Goal: Information Seeking & Learning: Learn about a topic

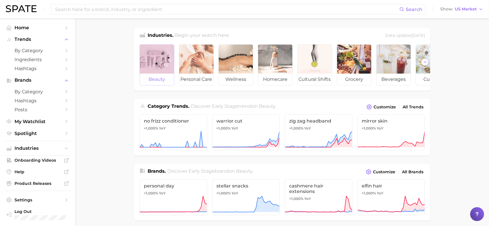
click at [153, 68] on div at bounding box center [157, 59] width 34 height 29
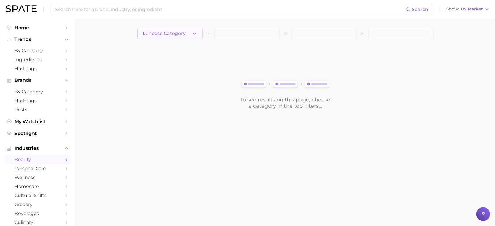
click at [193, 34] on icon "button" at bounding box center [195, 34] width 6 height 6
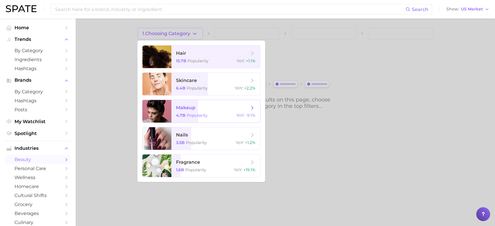
click at [244, 108] on span "makeup" at bounding box center [212, 108] width 73 height 6
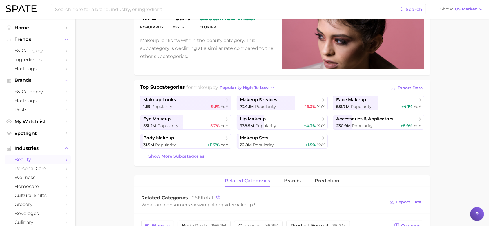
click at [346, 157] on div "Show more subcategories" at bounding box center [282, 156] width 284 height 8
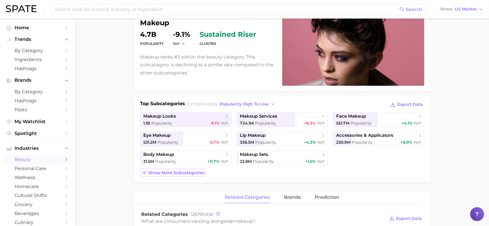
scroll to position [59, 0]
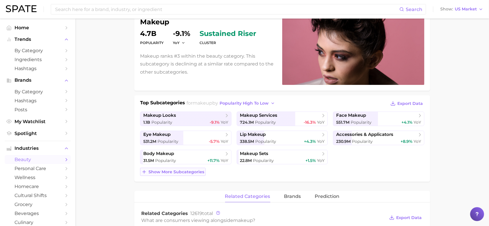
click at [166, 171] on span "Show more subcategories" at bounding box center [176, 172] width 56 height 5
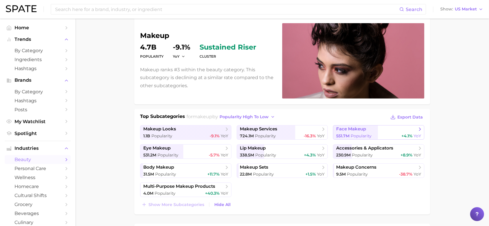
scroll to position [44, 0]
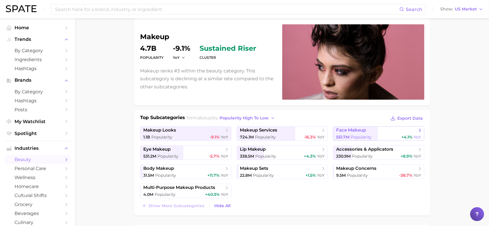
click at [361, 130] on span "face makeup" at bounding box center [351, 131] width 30 height 6
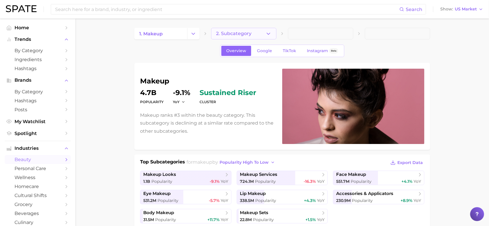
click at [270, 34] on icon "button" at bounding box center [268, 34] width 6 height 6
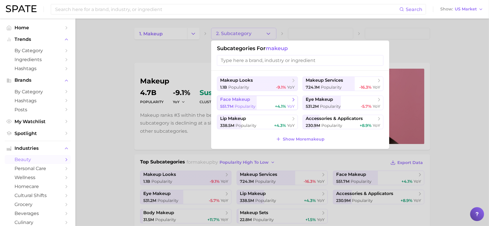
click at [240, 102] on span "face makeup" at bounding box center [235, 100] width 30 height 6
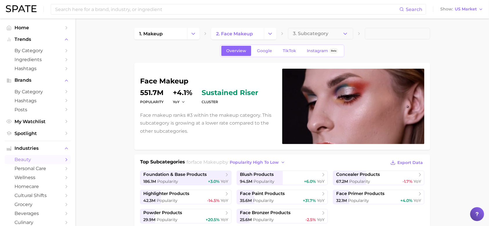
scroll to position [22, 0]
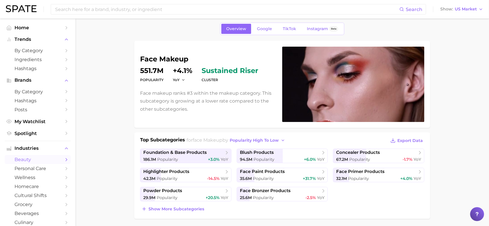
click at [183, 92] on p "Face makeup ranks #3 within the makeup category. This subcategory is growing at…" at bounding box center [207, 101] width 135 height 24
drag, startPoint x: 141, startPoint y: 93, endPoint x: 257, endPoint y: 93, distance: 115.9
click at [257, 93] on p "Face makeup ranks #3 within the makeup category. This subcategory is growing at…" at bounding box center [207, 101] width 135 height 24
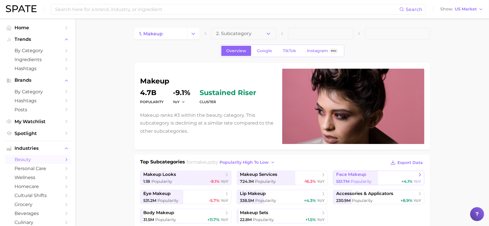
click at [354, 176] on span "face makeup" at bounding box center [351, 175] width 30 height 6
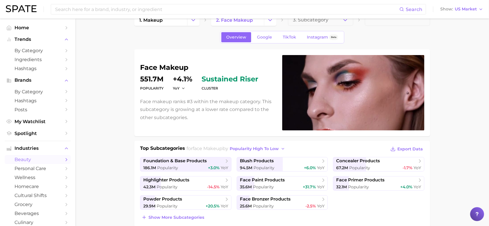
scroll to position [16, 0]
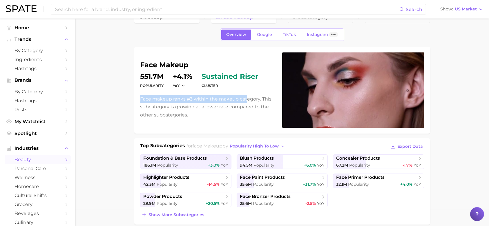
drag, startPoint x: 141, startPoint y: 98, endPoint x: 246, endPoint y: 98, distance: 105.2
click at [246, 98] on p "Face makeup ranks #3 within the makeup category. This subcategory is growing at…" at bounding box center [207, 107] width 135 height 24
click at [223, 110] on p "Face makeup ranks #3 within the makeup category. This subcategory is growing at…" at bounding box center [207, 107] width 135 height 24
click at [161, 85] on dt "Popularity" at bounding box center [151, 85] width 23 height 7
click at [161, 78] on dd "551.7m" at bounding box center [151, 76] width 23 height 7
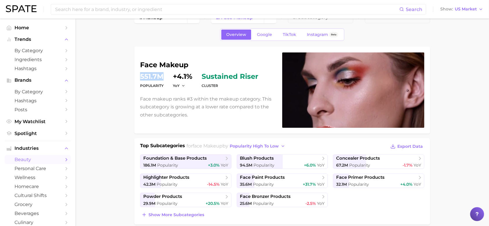
drag, startPoint x: 141, startPoint y: 75, endPoint x: 165, endPoint y: 79, distance: 24.0
click at [165, 79] on dl "Popularity 551.7m YoY +4.1% cluster sustained riser" at bounding box center [207, 81] width 135 height 16
click at [160, 87] on dt "Popularity" at bounding box center [151, 85] width 23 height 7
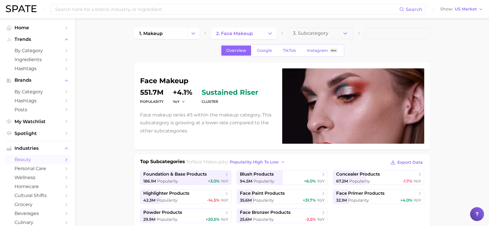
scroll to position [0, 0]
drag, startPoint x: 141, startPoint y: 92, endPoint x: 172, endPoint y: 98, distance: 30.9
click at [172, 98] on dl "Popularity 551.7m YoY +4.1% cluster sustained riser" at bounding box center [207, 97] width 135 height 16
click at [194, 120] on p "Face makeup ranks #3 within the makeup category. This subcategory is growing at…" at bounding box center [207, 123] width 135 height 24
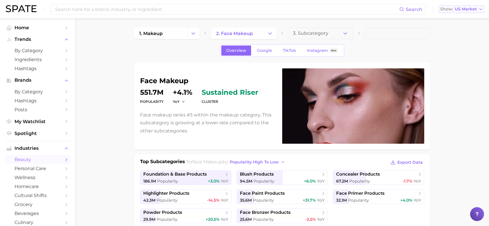
click at [480, 9] on polyline "button" at bounding box center [480, 9] width 2 height 1
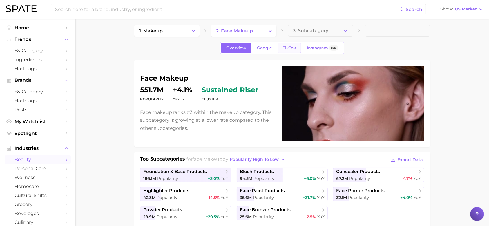
click at [287, 49] on span "TikTok" at bounding box center [289, 48] width 13 height 5
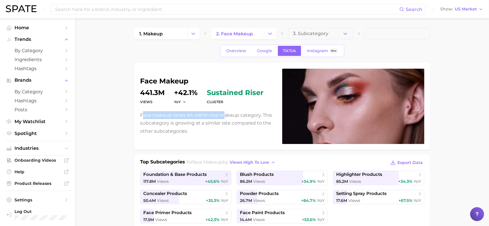
drag, startPoint x: 143, startPoint y: 113, endPoint x: 223, endPoint y: 117, distance: 79.2
click at [223, 117] on p "Face makeup ranks #4 within the makeup category. This subcategory is growing at…" at bounding box center [207, 123] width 135 height 24
click at [190, 121] on p "Face makeup ranks #4 within the makeup category. This subcategory is growing at…" at bounding box center [207, 123] width 135 height 24
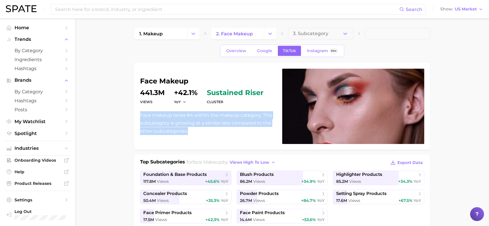
drag, startPoint x: 140, startPoint y: 114, endPoint x: 253, endPoint y: 131, distance: 114.5
click at [253, 131] on p "Face makeup ranks #4 within the makeup category. This subcategory is growing at…" at bounding box center [207, 123] width 135 height 24
click at [219, 136] on div "face makeup Views 441.3m YoY +42.1% cluster sustained riser Face makeup ranks #…" at bounding box center [282, 106] width 284 height 75
drag, startPoint x: 193, startPoint y: 128, endPoint x: 131, endPoint y: 110, distance: 64.1
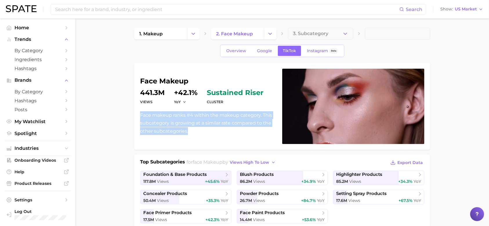
click at [141, 118] on p "Face makeup ranks #4 within the makeup category. This subcategory is growing at…" at bounding box center [207, 123] width 135 height 24
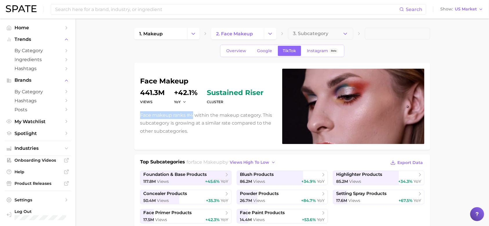
drag, startPoint x: 139, startPoint y: 116, endPoint x: 192, endPoint y: 114, distance: 52.5
click at [192, 114] on div "face makeup Views 441.3m YoY +42.1% cluster sustained riser Face makeup ranks #…" at bounding box center [282, 106] width 296 height 87
click at [202, 119] on p "Face makeup ranks #4 within the makeup category. This subcategory is growing at…" at bounding box center [207, 123] width 135 height 24
click at [266, 49] on span "Google" at bounding box center [264, 50] width 15 height 5
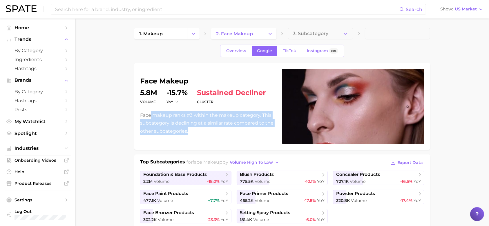
drag, startPoint x: 217, startPoint y: 122, endPoint x: 227, endPoint y: 128, distance: 12.5
click at [227, 128] on p "Face makeup ranks #3 within the makeup category. This subcategory is declining …" at bounding box center [207, 123] width 135 height 24
click at [192, 130] on p "Face makeup ranks #3 within the makeup category. This subcategory is declining …" at bounding box center [207, 123] width 135 height 24
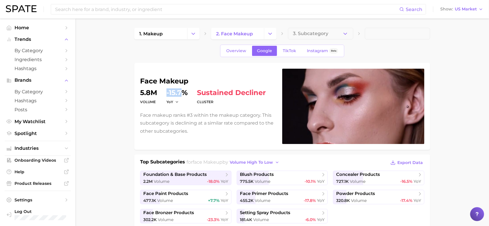
drag, startPoint x: 165, startPoint y: 91, endPoint x: 181, endPoint y: 96, distance: 17.0
click at [181, 96] on dl "volume 5.8m YoY -15.7% cluster sustained decliner" at bounding box center [207, 97] width 135 height 16
click at [245, 48] on link "Overview" at bounding box center [236, 51] width 30 height 10
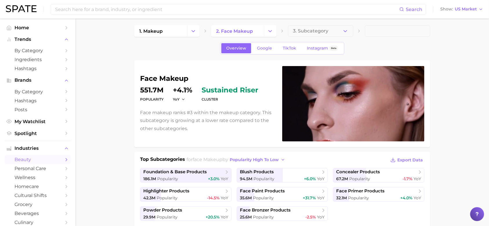
scroll to position [4, 0]
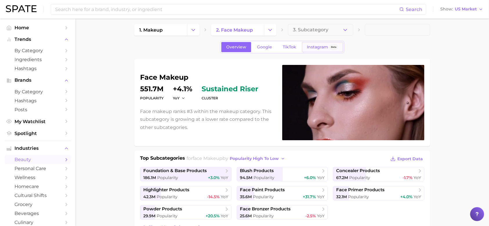
click at [319, 48] on span "Instagram" at bounding box center [317, 47] width 21 height 5
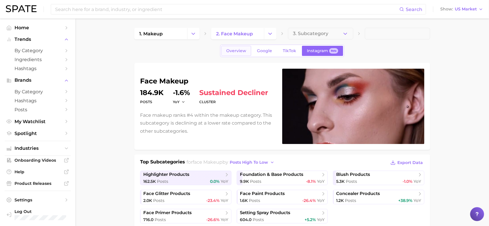
click at [241, 52] on span "Overview" at bounding box center [236, 50] width 20 height 5
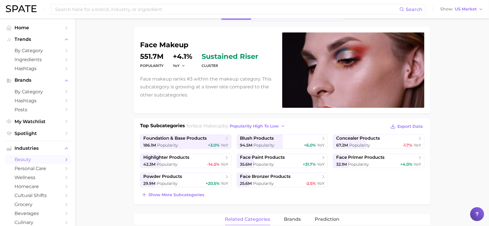
scroll to position [37, 0]
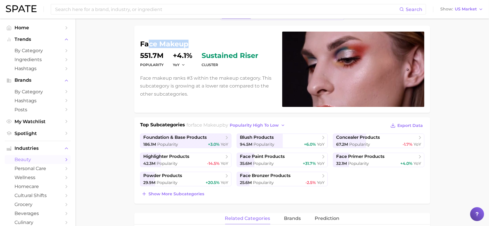
drag, startPoint x: 150, startPoint y: 41, endPoint x: 197, endPoint y: 49, distance: 46.7
click at [197, 49] on div "face makeup Popularity 551.7m YoY +4.1% cluster sustained riser Face makeup ran…" at bounding box center [207, 69] width 135 height 57
click at [189, 111] on div "face makeup Popularity 551.7m YoY +4.1% cluster sustained riser Face makeup ran…" at bounding box center [282, 69] width 296 height 87
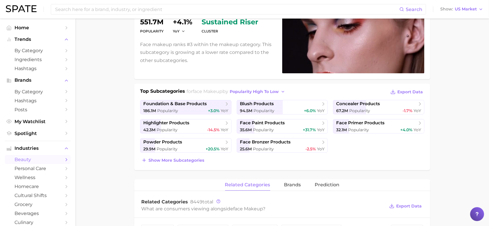
scroll to position [71, 0]
click at [186, 157] on button "Show more subcategories" at bounding box center [173, 160] width 66 height 8
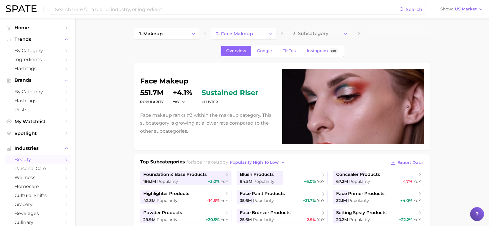
scroll to position [1, 0]
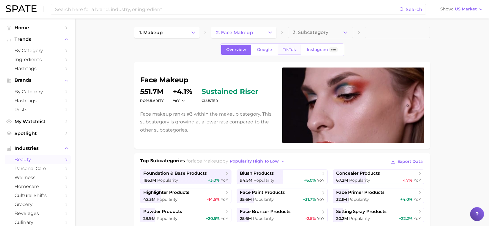
click at [288, 48] on span "TikTok" at bounding box center [289, 49] width 13 height 5
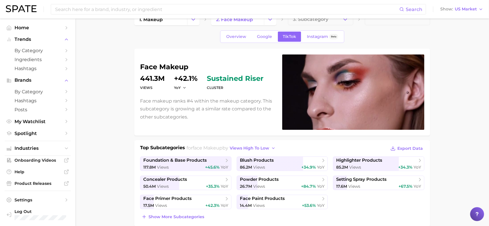
scroll to position [14, 0]
click at [191, 162] on span "foundation & base products" at bounding box center [174, 160] width 63 height 6
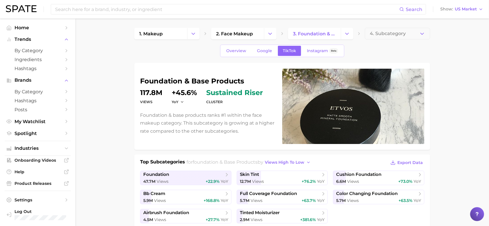
drag, startPoint x: 139, startPoint y: 88, endPoint x: 161, endPoint y: 98, distance: 24.9
click at [161, 98] on div "foundation & base products Views 117.8m YoY +45.6% cluster sustained riser Foun…" at bounding box center [282, 106] width 296 height 87
drag, startPoint x: 158, startPoint y: 93, endPoint x: 133, endPoint y: 91, distance: 25.0
click at [181, 102] on icon "button" at bounding box center [182, 102] width 4 height 4
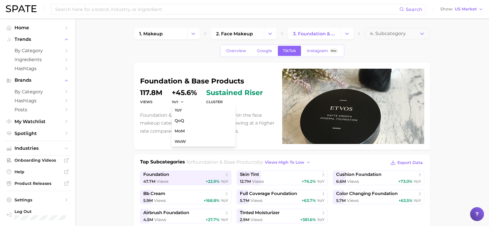
click at [161, 125] on p "Foundation & base products ranks #1 within the face makeup category. This subca…" at bounding box center [207, 123] width 135 height 24
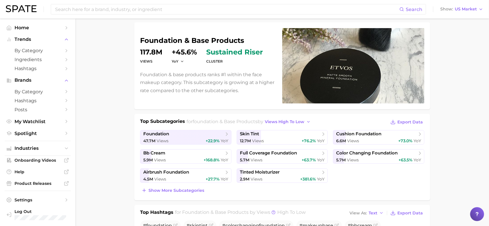
scroll to position [40, 0]
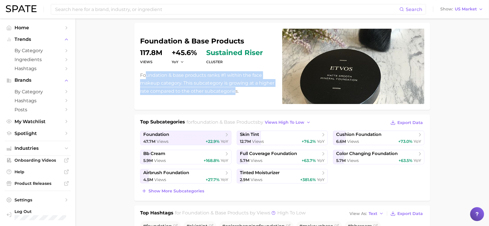
drag, startPoint x: 146, startPoint y: 74, endPoint x: 234, endPoint y: 91, distance: 89.9
click at [234, 91] on p "Foundation & base products ranks #1 within the face makeup category. This subca…" at bounding box center [207, 83] width 135 height 24
click at [225, 100] on div "foundation & base products Views 117.8m YoY +45.6% cluster sustained riser Foun…" at bounding box center [282, 66] width 284 height 75
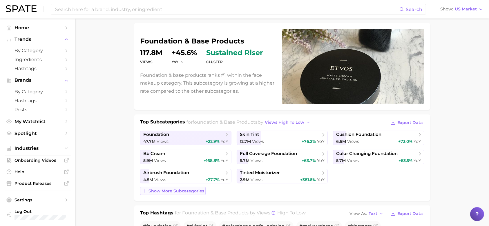
click at [193, 191] on span "Show more subcategories" at bounding box center [176, 191] width 56 height 5
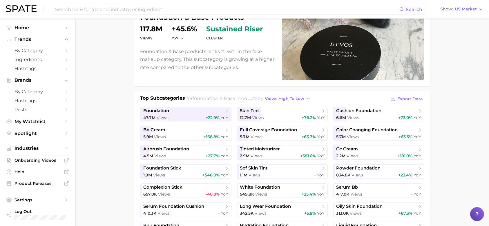
scroll to position [65, 0]
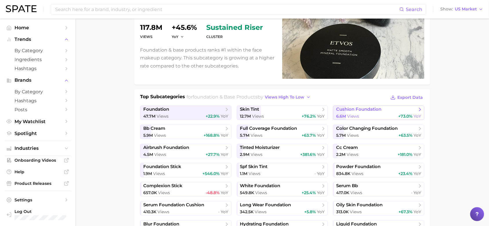
click at [406, 114] on span "+73.0%" at bounding box center [405, 116] width 14 height 5
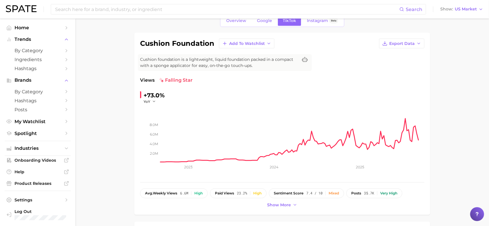
scroll to position [12, 0]
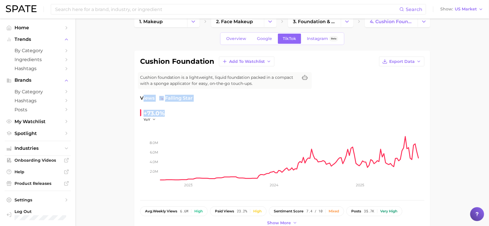
drag, startPoint x: 142, startPoint y: 97, endPoint x: 167, endPoint y: 117, distance: 31.4
click at [167, 117] on div "Views falling star +73.0% YoY 2.0m 4.0m 6.0m 8.0m 2023 2024 2025" at bounding box center [282, 145] width 284 height 100
click at [166, 116] on div "+73.0% YoY" at bounding box center [179, 115] width 79 height 13
click at [161, 112] on div "+73.0%" at bounding box center [153, 113] width 21 height 9
drag, startPoint x: 162, startPoint y: 113, endPoint x: 143, endPoint y: 103, distance: 21.8
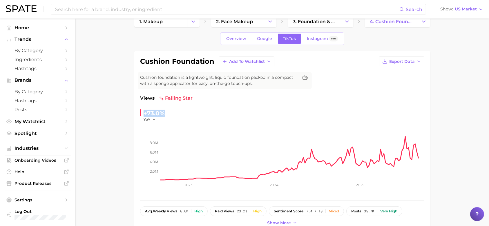
click at [143, 103] on div "Views falling star +73.0% YoY 2.0m 4.0m 6.0m 8.0m 2023 2024 2025" at bounding box center [282, 145] width 284 height 100
click at [140, 98] on span "Views" at bounding box center [147, 98] width 14 height 7
drag, startPoint x: 140, startPoint y: 97, endPoint x: 155, endPoint y: 97, distance: 14.8
click at [155, 97] on div "Views falling star" at bounding box center [282, 98] width 284 height 7
click at [152, 112] on div "+73.0%" at bounding box center [153, 113] width 21 height 9
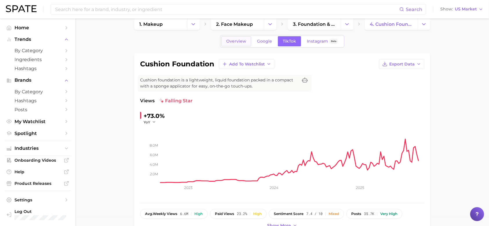
scroll to position [0, 0]
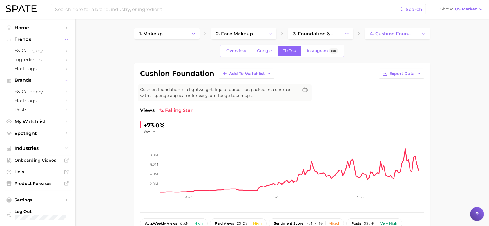
click at [226, 45] on div "Overview Google TikTok Instagram Beta" at bounding box center [282, 51] width 124 height 12
click at [230, 48] on span "Overview" at bounding box center [236, 50] width 20 height 5
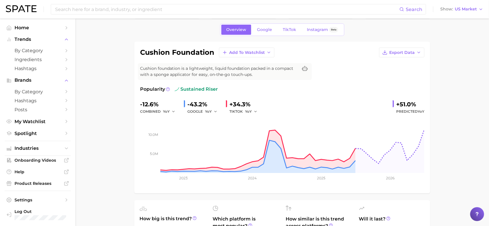
scroll to position [21, 0]
drag, startPoint x: 139, startPoint y: 51, endPoint x: 212, endPoint y: 59, distance: 72.7
click at [212, 59] on div "cushion foundation Add to Watchlist Export Data Cushion foundation is a lightwe…" at bounding box center [282, 118] width 296 height 152
click at [191, 123] on rect at bounding box center [282, 144] width 284 height 58
drag, startPoint x: 232, startPoint y: 103, endPoint x: 254, endPoint y: 102, distance: 22.3
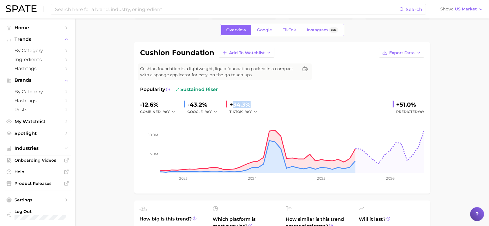
click at [254, 102] on div "+34.3%" at bounding box center [245, 104] width 32 height 9
drag, startPoint x: 189, startPoint y: 104, endPoint x: 217, endPoint y: 106, distance: 27.6
click at [217, 106] on div "-43.2%" at bounding box center [204, 104] width 34 height 9
click at [151, 106] on div "-12.6%" at bounding box center [159, 104] width 39 height 9
drag, startPoint x: 140, startPoint y: 104, endPoint x: 170, endPoint y: 110, distance: 30.4
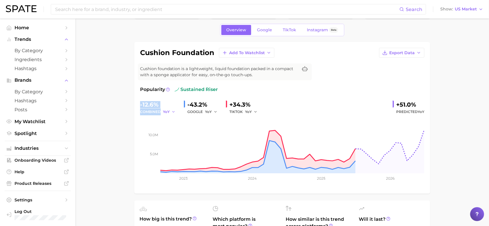
click at [170, 110] on div "-12.6% combined YoY" at bounding box center [159, 107] width 39 height 15
drag, startPoint x: 141, startPoint y: 103, endPoint x: 159, endPoint y: 103, distance: 18.8
click at [159, 103] on div "-12.6%" at bounding box center [159, 104] width 39 height 9
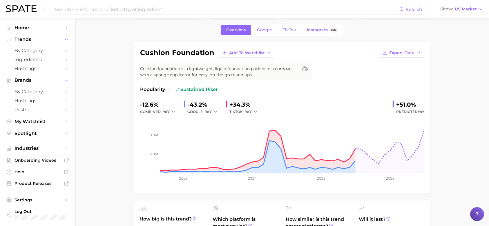
click at [168, 90] on icon at bounding box center [168, 90] width 4 height 4
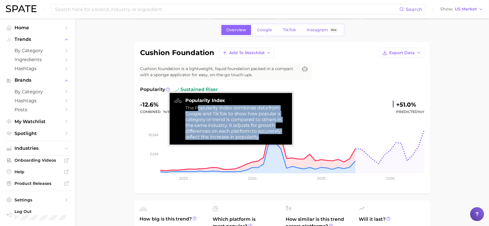
drag, startPoint x: 198, startPoint y: 106, endPoint x: 283, endPoint y: 136, distance: 90.6
click at [283, 136] on div "The Popularity Index combines data from Google and TikTok to show how popular a…" at bounding box center [236, 122] width 102 height 35
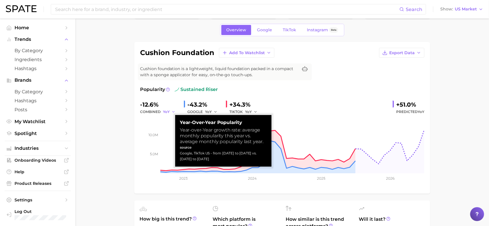
click at [173, 113] on icon "button" at bounding box center [173, 112] width 4 height 4
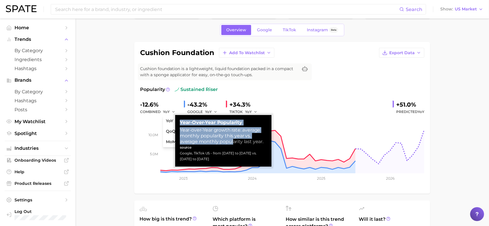
drag, startPoint x: 181, startPoint y: 123, endPoint x: 235, endPoint y: 144, distance: 58.1
click at [235, 144] on div "Year-over-Year Popularity Year-over-Year growth rate: average monthly popularit…" at bounding box center [223, 141] width 87 height 42
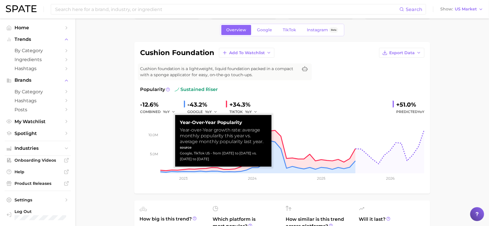
click at [201, 158] on div "Google, TikTok US - from [DATE] to [DATE] vs. [DATE] to [DATE]" at bounding box center [223, 156] width 87 height 12
drag, startPoint x: 182, startPoint y: 152, endPoint x: 223, endPoint y: 163, distance: 42.3
click at [223, 163] on div "Year-over-Year Popularity Year-over-Year growth rate: average monthly popularit…" at bounding box center [223, 141] width 96 height 52
click at [215, 161] on div "Google, TikTok US - from [DATE] to [DATE] vs. [DATE] to [DATE]" at bounding box center [223, 156] width 87 height 12
drag, startPoint x: 213, startPoint y: 160, endPoint x: 178, endPoint y: 153, distance: 36.0
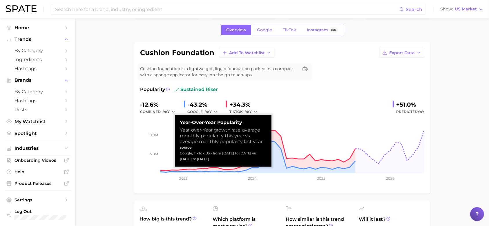
click at [178, 153] on div "Year-over-Year Popularity Year-over-Year growth rate: average monthly popularit…" at bounding box center [223, 141] width 96 height 52
click at [184, 153] on div "Google, TikTok US - from [DATE] to [DATE] vs. [DATE] to [DATE]" at bounding box center [223, 156] width 87 height 12
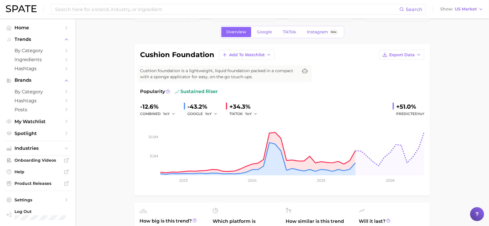
scroll to position [22, 0]
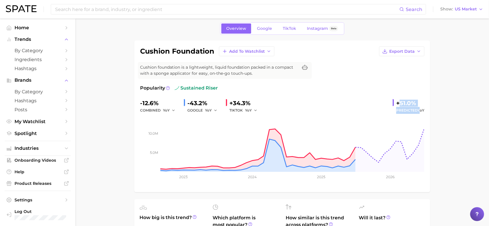
drag, startPoint x: 397, startPoint y: 102, endPoint x: 419, endPoint y: 107, distance: 22.1
click at [419, 107] on div "+51.0% Predicted YoY" at bounding box center [408, 106] width 32 height 15
click at [423, 109] on span "YoY" at bounding box center [420, 110] width 7 height 4
drag, startPoint x: 398, startPoint y: 109, endPoint x: 427, endPoint y: 110, distance: 29.6
click at [427, 110] on div "cushion foundation Add to Watchlist Export Data Cushion foundation is a lightwe…" at bounding box center [282, 117] width 296 height 152
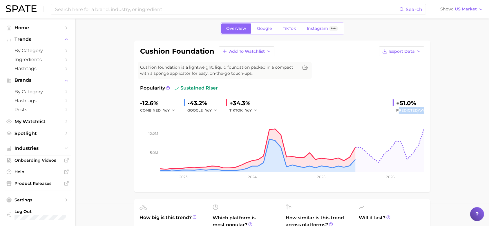
click at [423, 110] on span "YoY" at bounding box center [420, 110] width 7 height 4
drag, startPoint x: 422, startPoint y: 110, endPoint x: 394, endPoint y: 101, distance: 29.3
click at [394, 101] on div "+51.0% Predicted YoY" at bounding box center [408, 106] width 32 height 15
click at [400, 104] on div "+51.0%" at bounding box center [410, 103] width 28 height 9
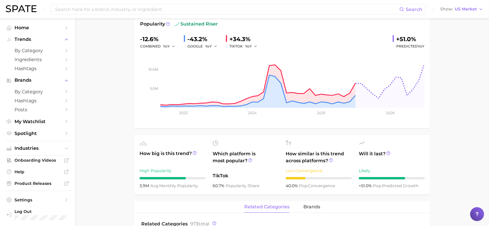
scroll to position [87, 0]
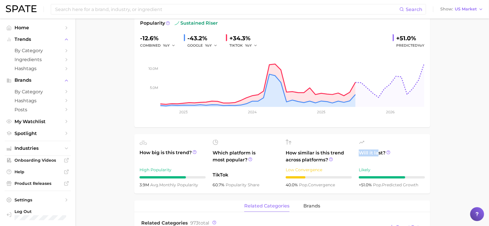
drag, startPoint x: 360, startPoint y: 153, endPoint x: 378, endPoint y: 156, distance: 18.4
click at [378, 156] on span "Will it last?" at bounding box center [392, 157] width 66 height 14
click at [387, 154] on icon at bounding box center [388, 152] width 4 height 4
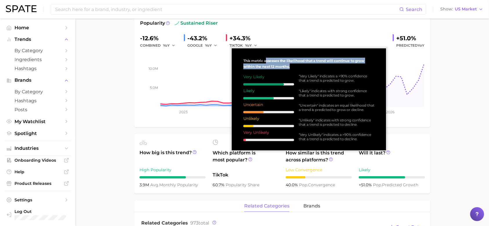
drag, startPoint x: 265, startPoint y: 60, endPoint x: 297, endPoint y: 66, distance: 32.2
click at [297, 66] on div "This metric assesses the likelihood that a trend will continue to grow within t…" at bounding box center [308, 99] width 145 height 93
click at [329, 86] on div ""Very Likely" indicates a >90% confidence that a trend is predicted to grow. "L…" at bounding box center [334, 107] width 80 height 67
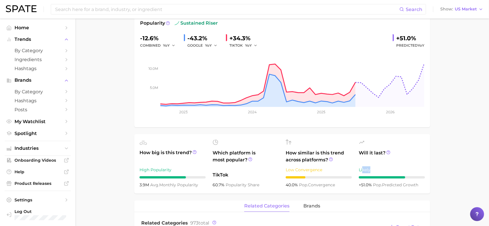
drag, startPoint x: 363, startPoint y: 169, endPoint x: 376, endPoint y: 170, distance: 12.8
click at [376, 170] on div "Likely" at bounding box center [392, 169] width 66 height 7
drag, startPoint x: 378, startPoint y: 186, endPoint x: 401, endPoint y: 187, distance: 23.2
click at [401, 187] on span "pop. predicted growth" at bounding box center [395, 184] width 45 height 5
click at [406, 186] on span "pop. predicted growth" at bounding box center [395, 184] width 45 height 5
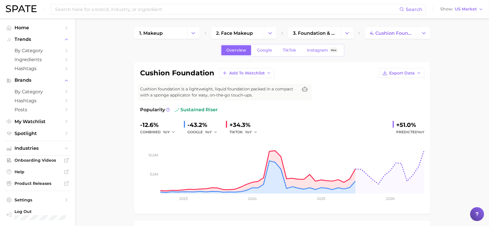
scroll to position [1, 0]
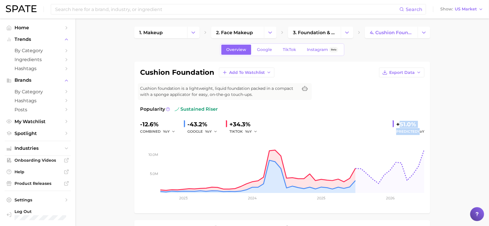
drag, startPoint x: 397, startPoint y: 119, endPoint x: 420, endPoint y: 133, distance: 26.2
click at [420, 133] on div "+51.0% Predicted YoY" at bounding box center [408, 127] width 32 height 15
click at [421, 136] on rect at bounding box center [282, 164] width 284 height 58
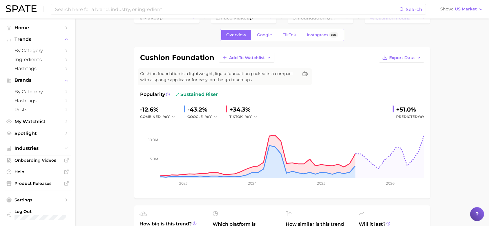
scroll to position [0, 0]
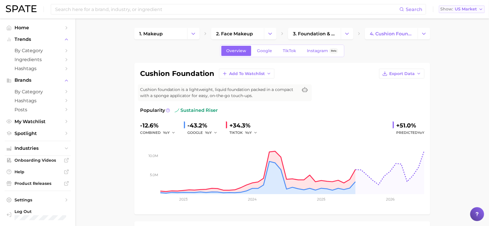
click at [457, 8] on span "US Market" at bounding box center [465, 9] width 22 height 3
click at [451, 71] on span "Global" at bounding box center [447, 70] width 13 height 5
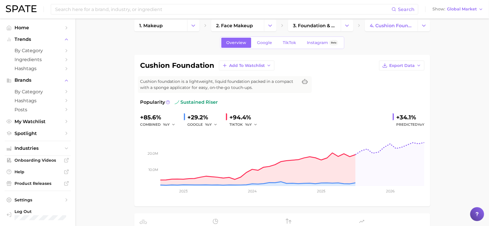
scroll to position [12, 0]
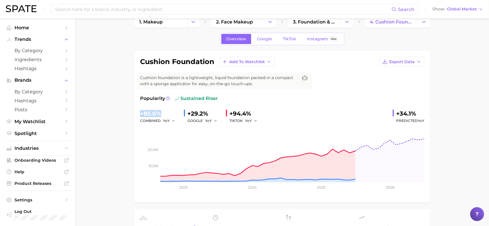
drag, startPoint x: 140, startPoint y: 112, endPoint x: 160, endPoint y: 112, distance: 20.3
click at [160, 112] on div "+85.6%" at bounding box center [159, 113] width 39 height 9
click at [145, 112] on div "+85.6%" at bounding box center [159, 113] width 39 height 9
drag, startPoint x: 141, startPoint y: 112, endPoint x: 161, endPoint y: 112, distance: 19.4
click at [161, 112] on div "+85.6%" at bounding box center [159, 113] width 39 height 9
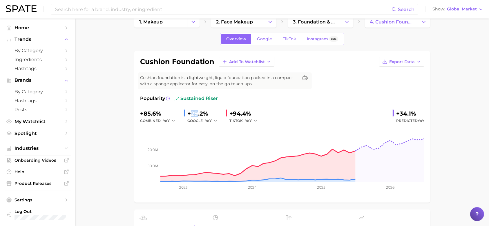
drag, startPoint x: 190, startPoint y: 113, endPoint x: 197, endPoint y: 115, distance: 7.7
click at [197, 115] on div "+29.2%" at bounding box center [204, 113] width 34 height 9
click at [234, 113] on div "+94.4%" at bounding box center [245, 113] width 32 height 9
drag, startPoint x: 159, startPoint y: 114, endPoint x: 133, endPoint y: 117, distance: 25.5
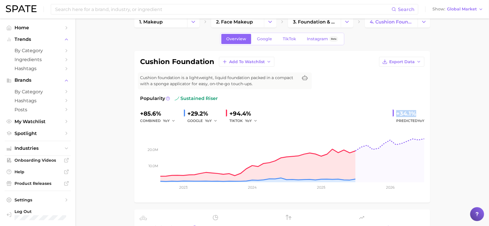
drag, startPoint x: 396, startPoint y: 113, endPoint x: 423, endPoint y: 115, distance: 27.0
click at [423, 115] on div "+34.1%" at bounding box center [410, 113] width 28 height 9
click at [405, 121] on span "Predicted YoY" at bounding box center [410, 120] width 28 height 7
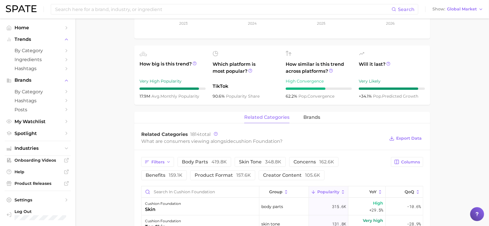
scroll to position [175, 0]
drag, startPoint x: 142, startPoint y: 82, endPoint x: 181, endPoint y: 82, distance: 38.5
click at [181, 82] on div "Very High Popularity" at bounding box center [172, 82] width 66 height 7
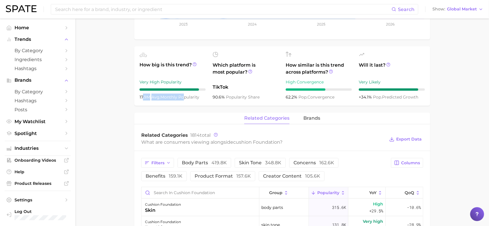
drag, startPoint x: 143, startPoint y: 97, endPoint x: 182, endPoint y: 99, distance: 39.1
click at [182, 99] on div "17.9m avg. monthly popularity" at bounding box center [172, 97] width 66 height 7
click at [185, 99] on span "avg. monthly popularity" at bounding box center [175, 96] width 48 height 5
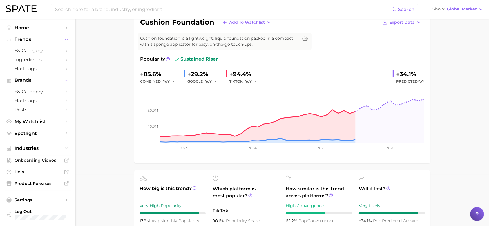
scroll to position [0, 0]
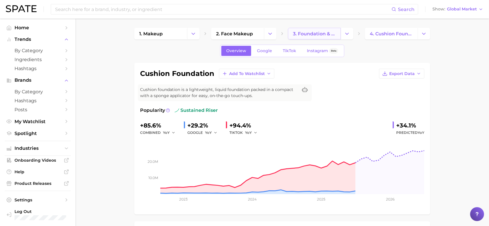
click at [292, 34] on link "3. foundation & base products" at bounding box center [314, 34] width 53 height 12
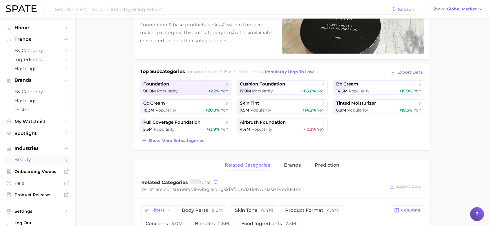
scroll to position [92, 0]
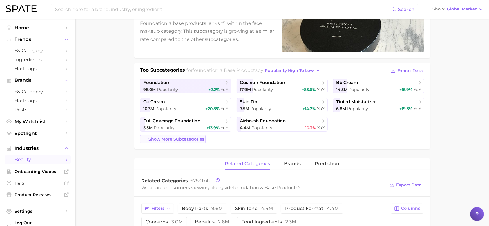
click at [185, 140] on span "Show more subcategories" at bounding box center [176, 139] width 56 height 5
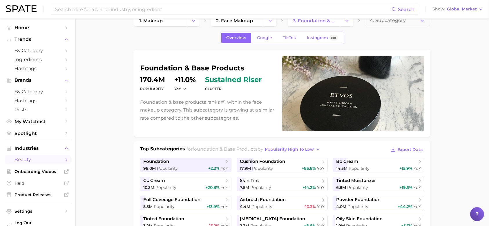
scroll to position [0, 0]
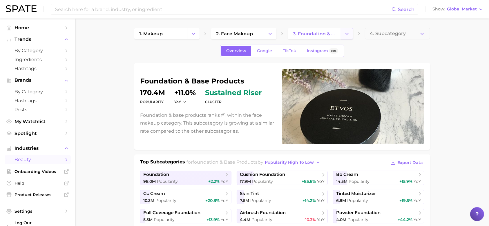
click at [344, 37] on button "Change Category" at bounding box center [347, 34] width 12 height 12
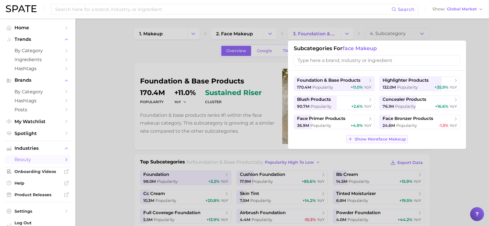
click at [378, 136] on button "Show More face makeup" at bounding box center [376, 139] width 61 height 8
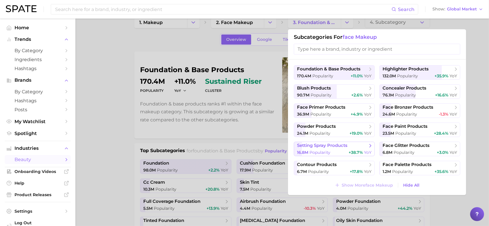
scroll to position [12, 0]
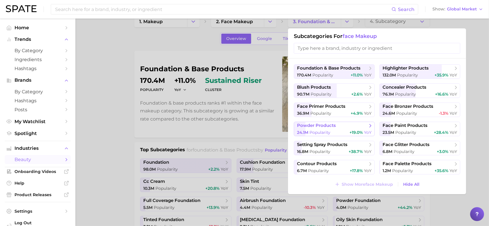
click at [318, 129] on button "powder products 24.1m Popularity +19.0% YoY" at bounding box center [334, 129] width 81 height 14
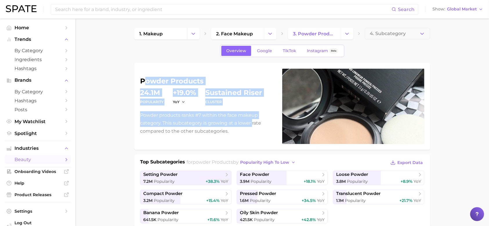
drag, startPoint x: 143, startPoint y: 82, endPoint x: 252, endPoint y: 125, distance: 117.5
click at [252, 125] on div "powder products Popularity 24.1m YoY +19.0% cluster sustained riser Powder prod…" at bounding box center [207, 106] width 135 height 57
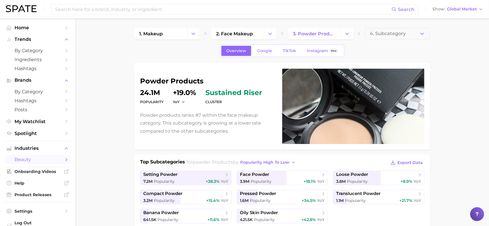
click at [245, 130] on p "Powder products ranks #7 within the face makeup category. This subcategory is g…" at bounding box center [207, 123] width 135 height 24
click at [460, 11] on span "Global Market" at bounding box center [462, 9] width 30 height 3
click at [269, 36] on icon "Change Category" at bounding box center [270, 34] width 6 height 6
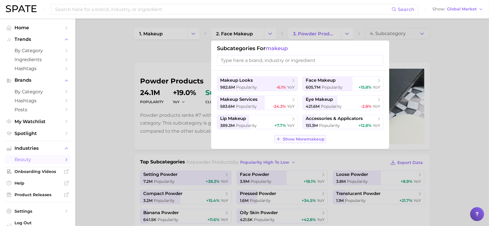
click at [303, 138] on span "Show More makeup" at bounding box center [304, 139] width 42 height 5
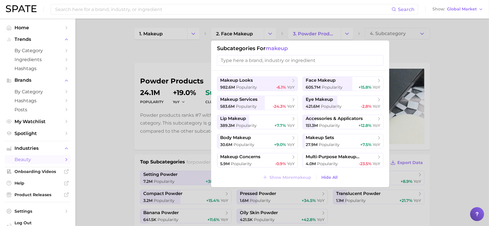
click at [450, 125] on div at bounding box center [244, 113] width 489 height 226
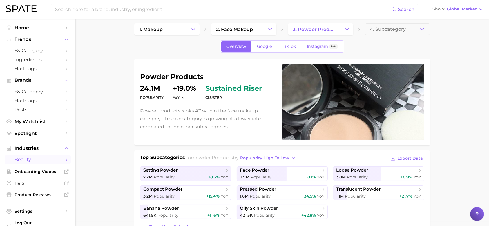
scroll to position [6, 0]
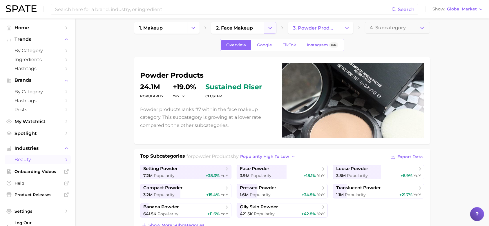
click at [268, 29] on icon "Change Category" at bounding box center [270, 28] width 6 height 6
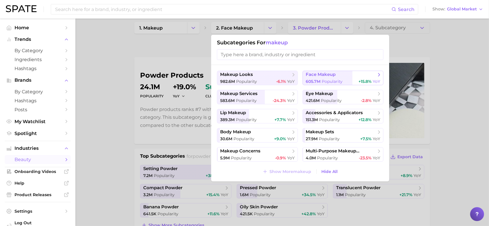
click at [318, 80] on span "605.7m" at bounding box center [312, 81] width 15 height 5
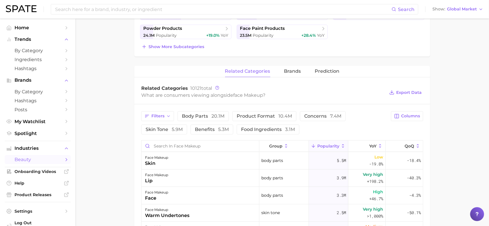
scroll to position [186, 0]
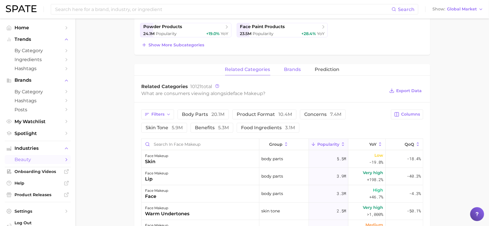
click at [295, 71] on span "brands" at bounding box center [292, 69] width 17 height 5
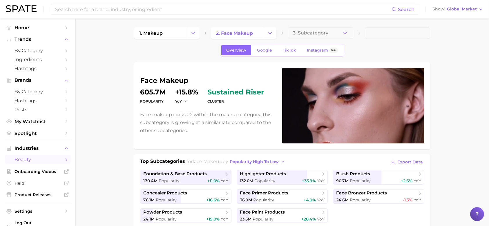
scroll to position [0, 0]
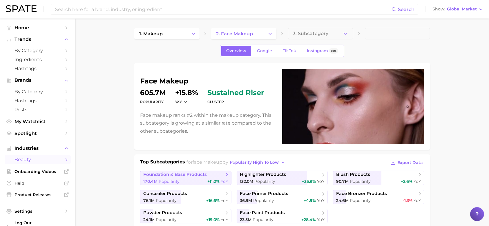
click at [182, 176] on span "foundation & base products" at bounding box center [174, 175] width 63 height 6
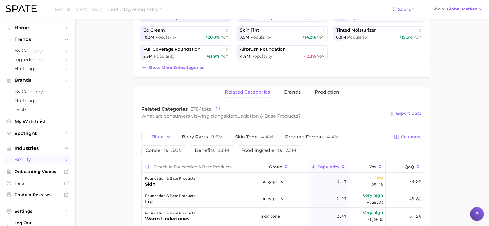
scroll to position [173, 0]
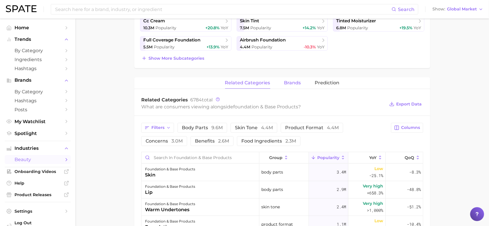
click at [290, 85] on span "brands" at bounding box center [292, 82] width 17 height 5
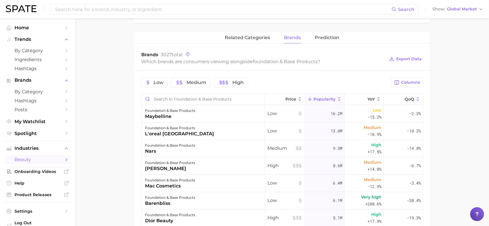
scroll to position [217, 0]
click at [336, 33] on button "Prediction" at bounding box center [327, 38] width 25 height 11
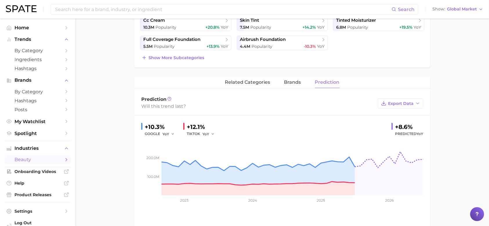
scroll to position [170, 0]
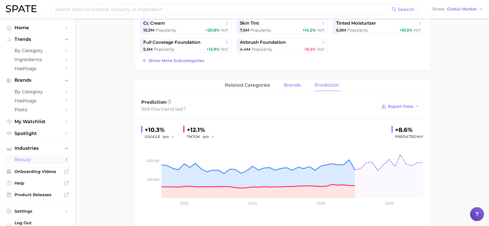
click at [290, 86] on span "brands" at bounding box center [292, 85] width 17 height 5
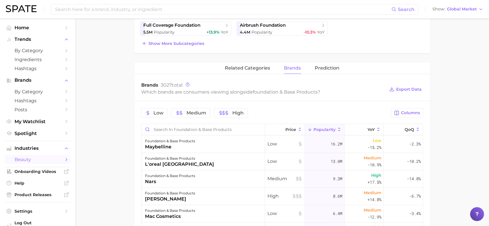
scroll to position [169, 0]
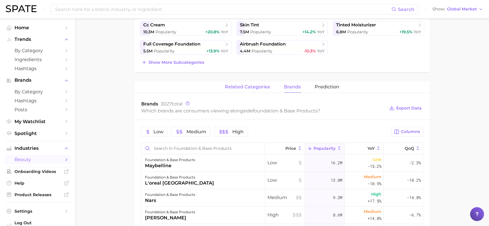
click at [235, 87] on span "related categories" at bounding box center [247, 86] width 45 height 5
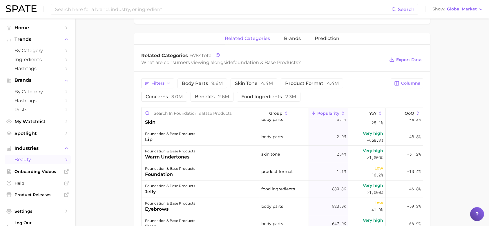
scroll to position [219, 0]
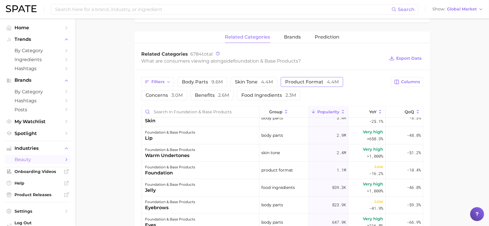
click at [314, 81] on span "product format 4.4m" at bounding box center [312, 82] width 54 height 5
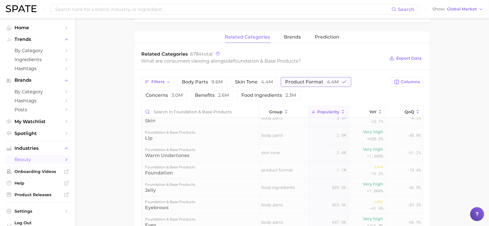
scroll to position [0, 0]
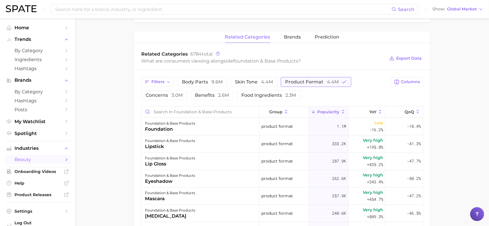
click at [314, 81] on span "product format 4.4m" at bounding box center [312, 82] width 54 height 5
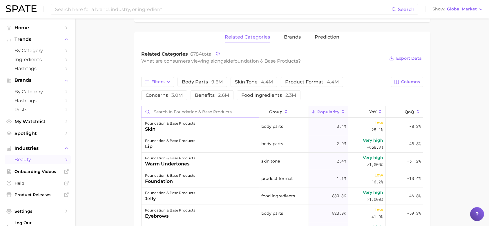
click at [188, 114] on input "Search in foundation & base products" at bounding box center [199, 111] width 117 height 11
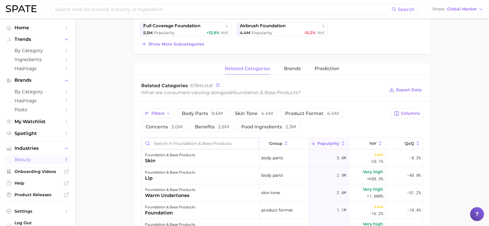
scroll to position [188, 0]
click at [202, 141] on input "Search in foundation & base products" at bounding box center [199, 142] width 117 height 11
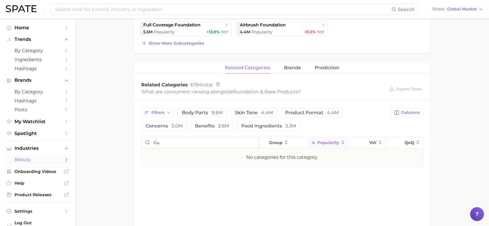
type input "c"
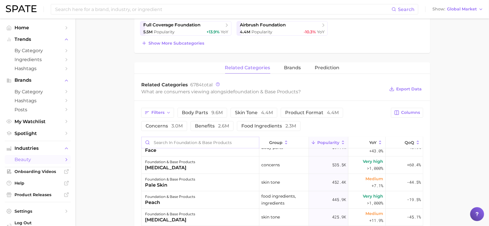
scroll to position [166, 0]
click at [189, 140] on input "Search in foundation & base products" at bounding box center [199, 142] width 117 height 11
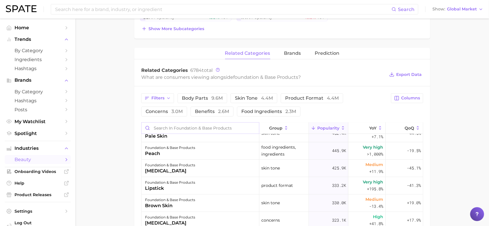
scroll to position [179, 0]
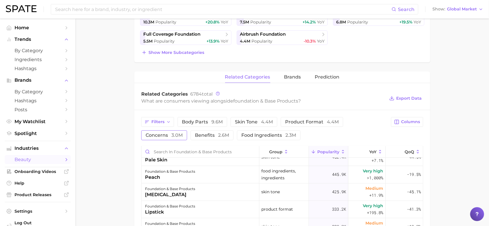
click at [167, 136] on span "concerns 3.0m" at bounding box center [164, 135] width 37 height 5
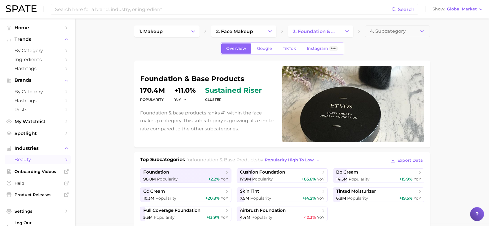
scroll to position [0, 0]
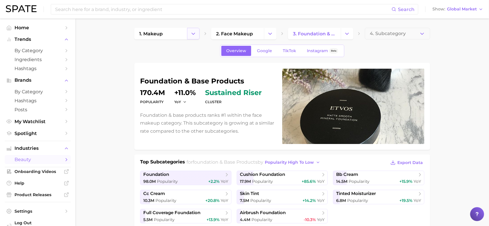
click at [192, 34] on icon "Change Category" at bounding box center [193, 34] width 6 height 6
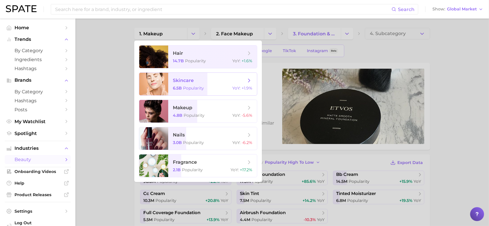
click at [241, 84] on span "skincare 6.5b Popularity YoY : +1.9%" at bounding box center [212, 84] width 89 height 23
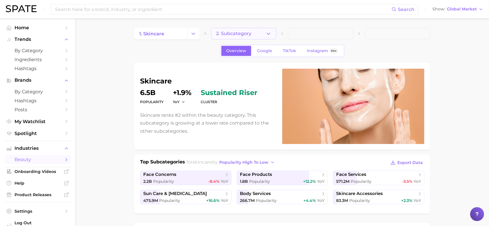
click at [271, 36] on icon "button" at bounding box center [268, 34] width 6 height 6
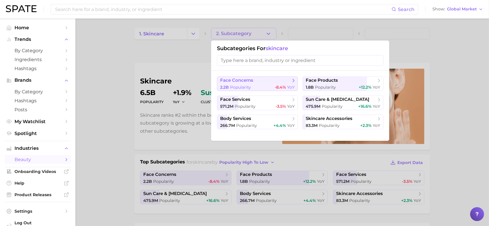
click at [268, 85] on div "2.2b Popularity -8.4% YoY" at bounding box center [257, 88] width 74 height 6
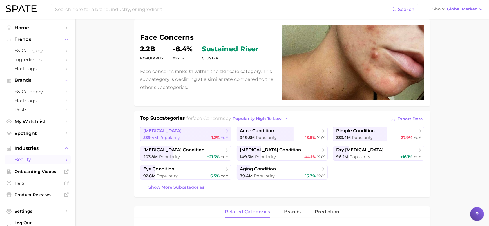
scroll to position [44, 0]
click at [194, 188] on span "Show more subcategories" at bounding box center [176, 187] width 56 height 5
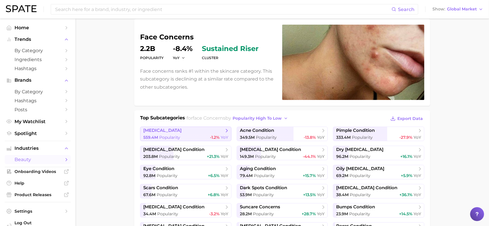
click at [220, 132] on span "[MEDICAL_DATA]" at bounding box center [183, 131] width 81 height 6
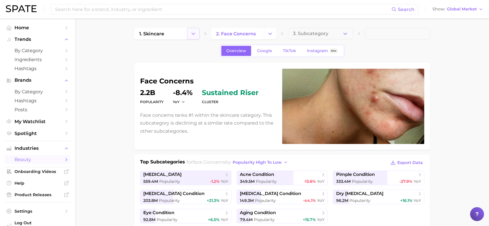
click at [192, 33] on icon "Change Category" at bounding box center [193, 34] width 6 height 6
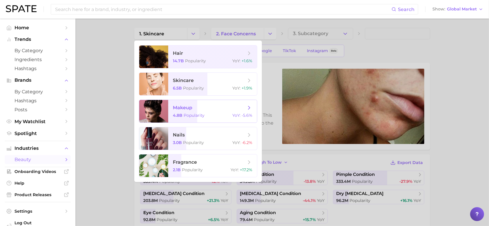
click at [202, 109] on span "makeup" at bounding box center [209, 108] width 73 height 6
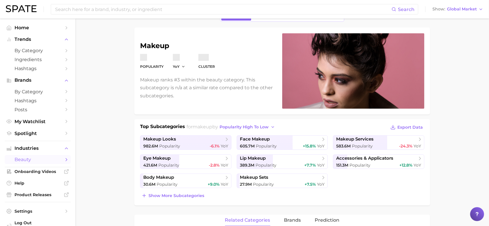
scroll to position [35, 0]
